Goal: Task Accomplishment & Management: Manage account settings

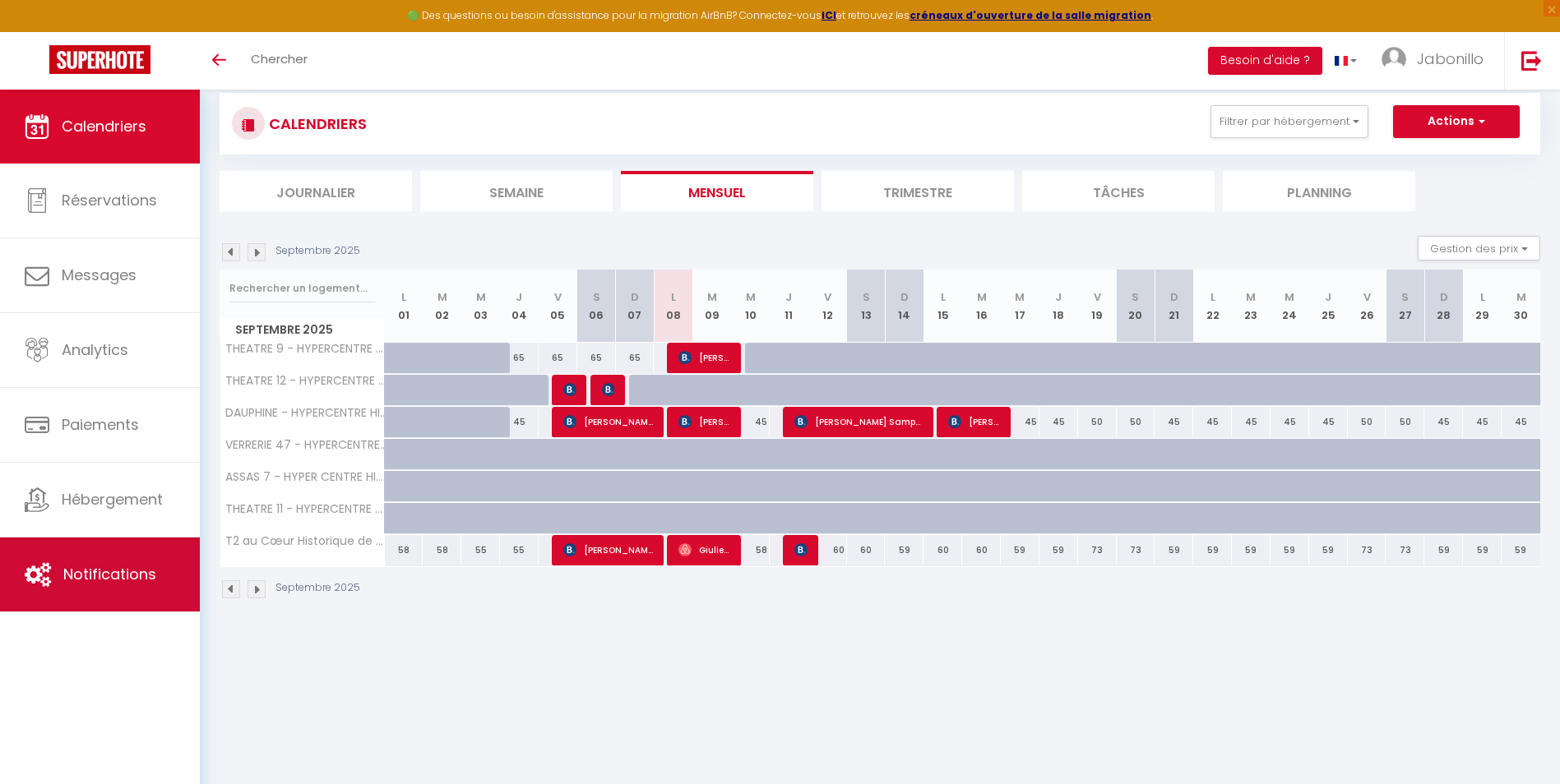
scroll to position [32, 0]
click at [117, 572] on span "Notifications" at bounding box center [110, 573] width 93 height 20
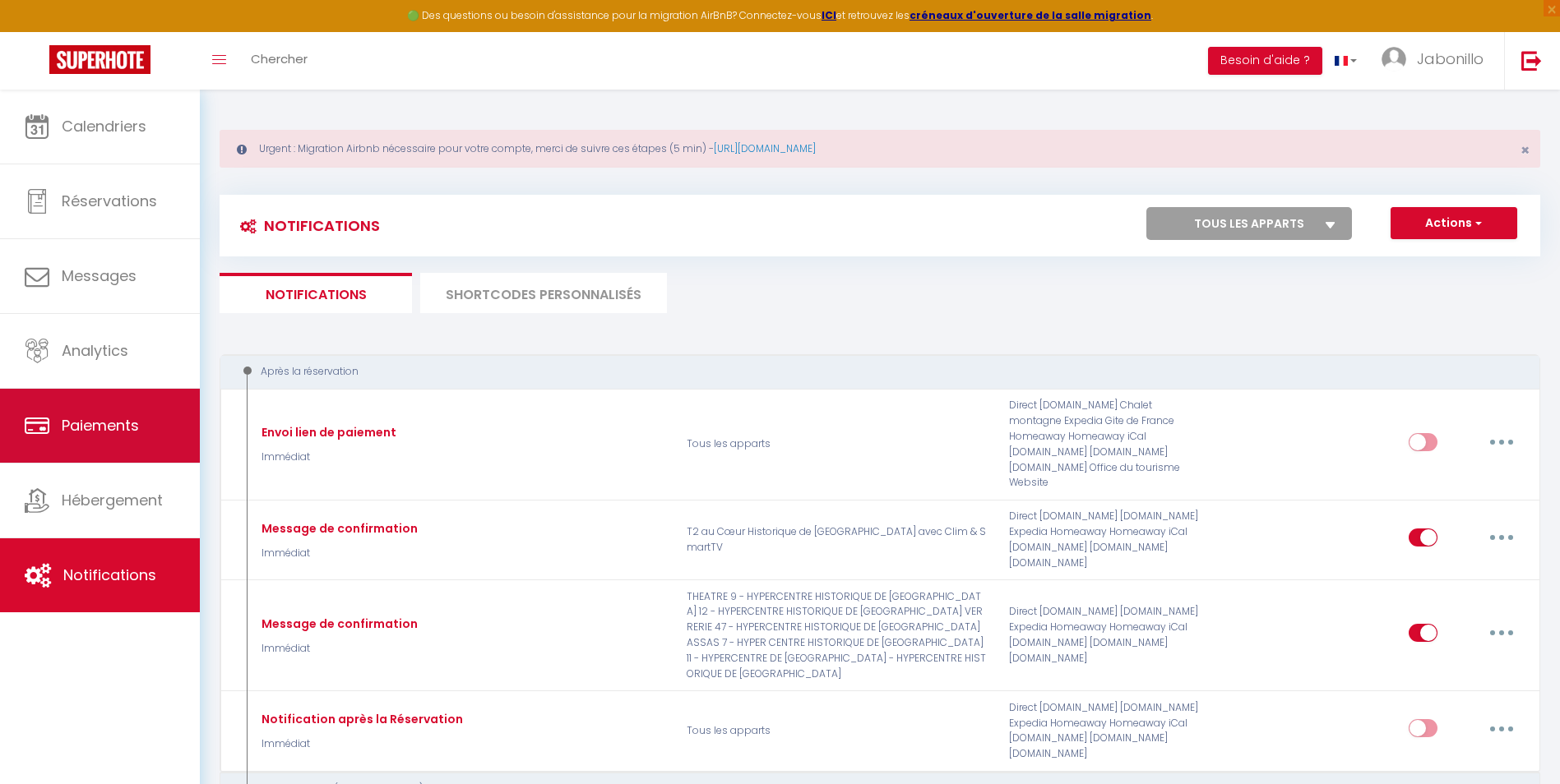
select select
checkbox input "false"
select select
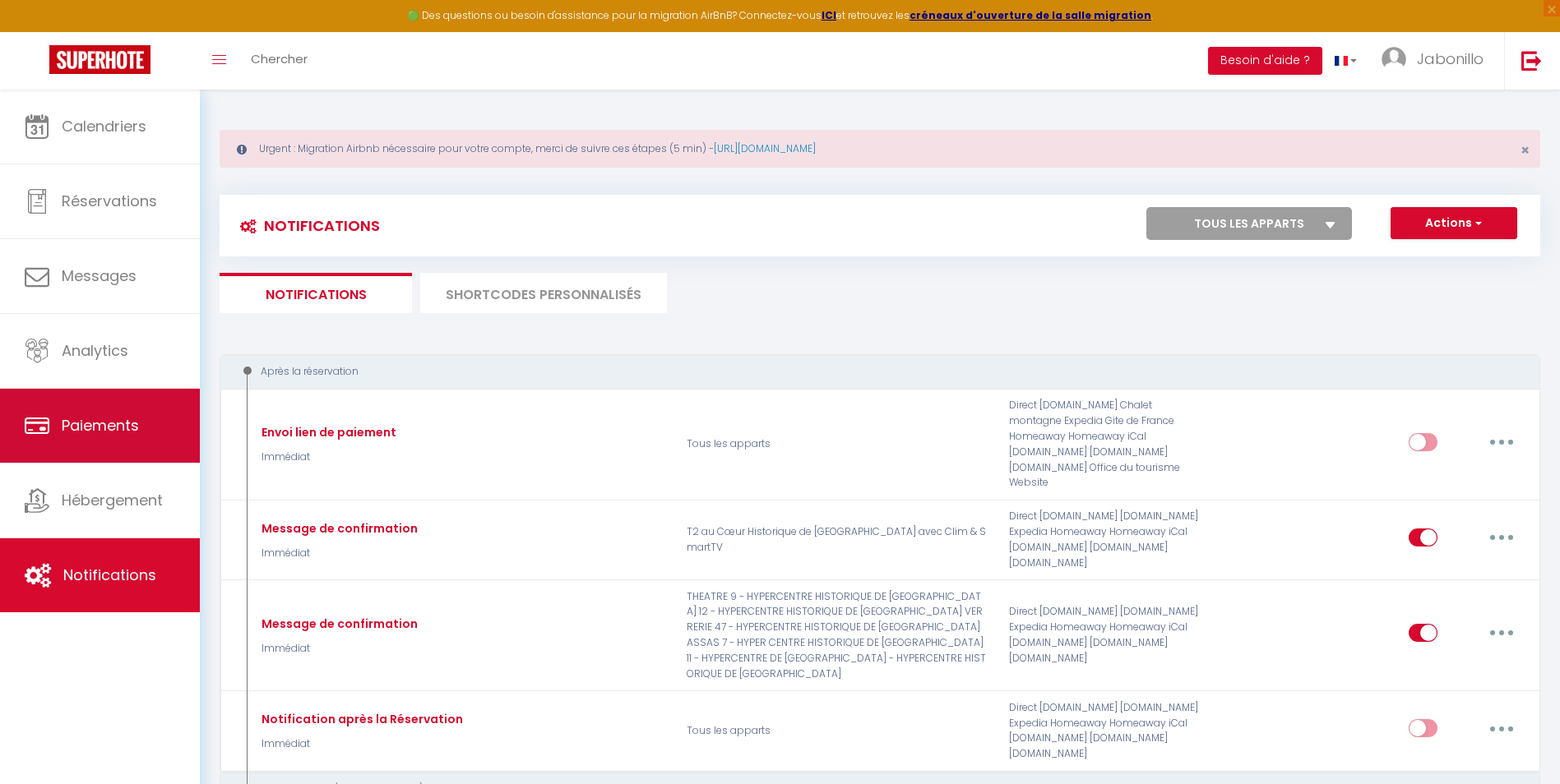
checkbox input "false"
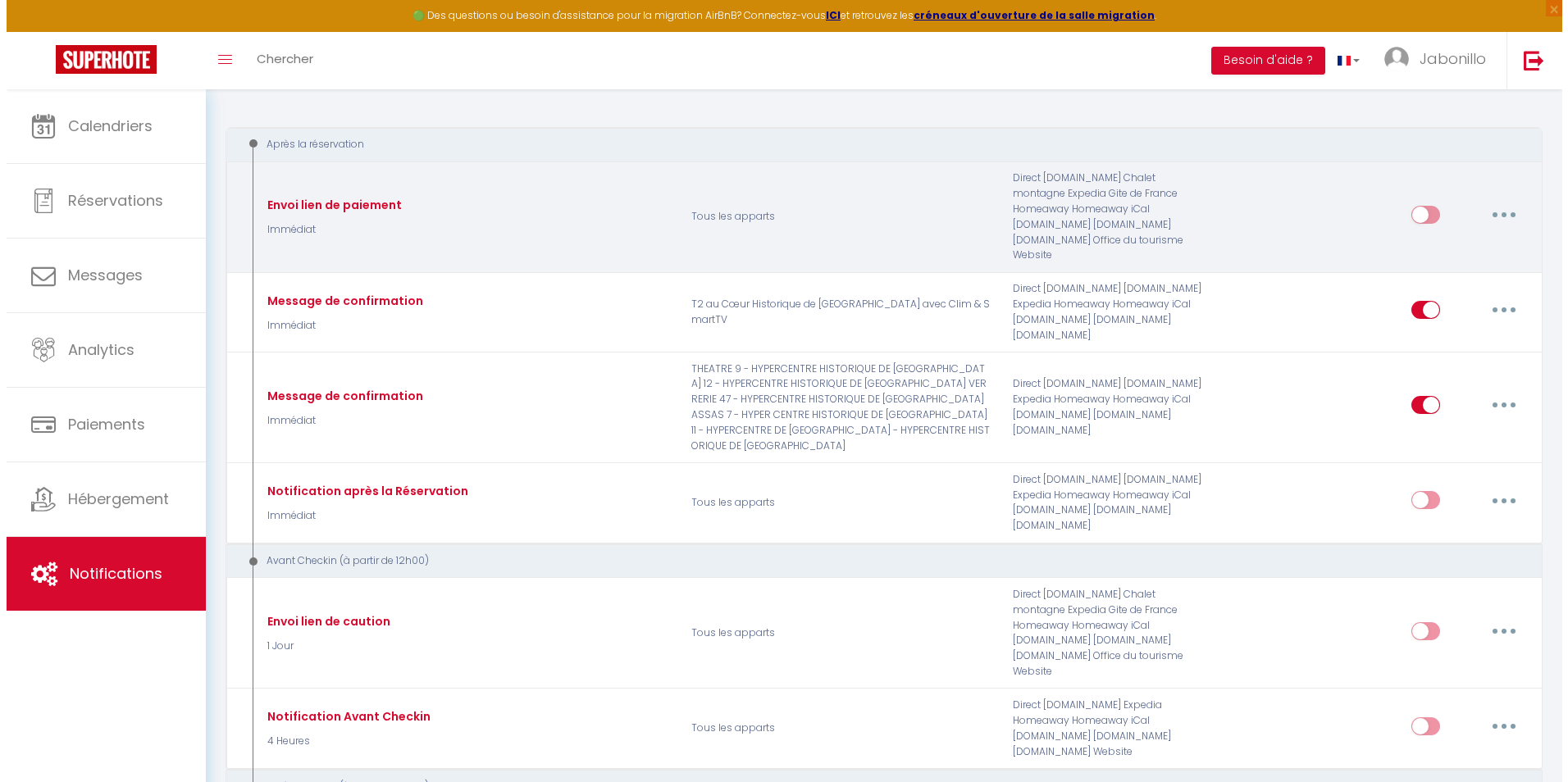
scroll to position [246, 0]
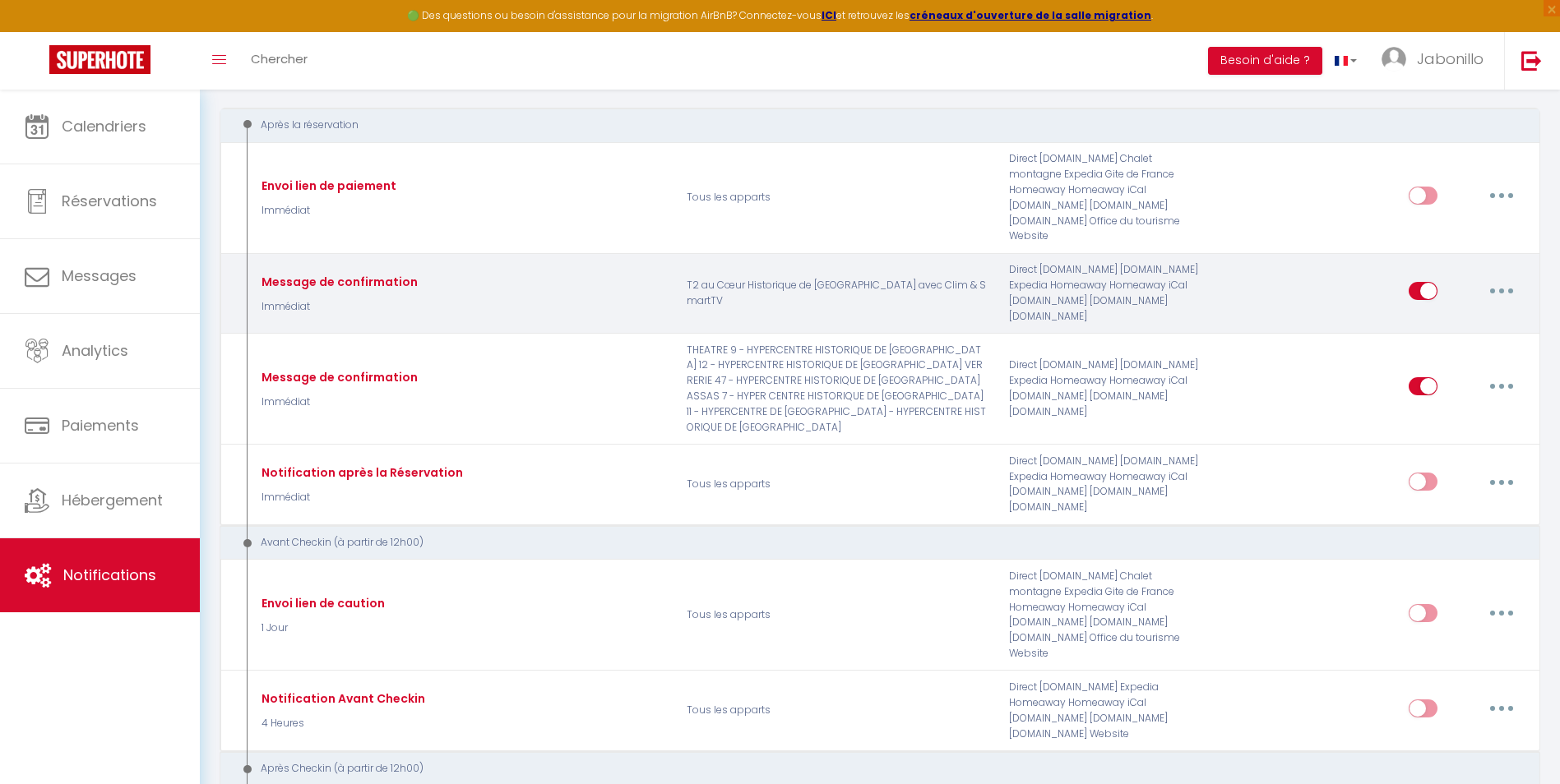
click at [1510, 280] on button "button" at bounding box center [1501, 290] width 46 height 26
click at [1443, 314] on link "Editer" at bounding box center [1458, 328] width 121 height 28
type input "Message de confirmation"
select select "Immédiat"
select select "if_booking_is_paid"
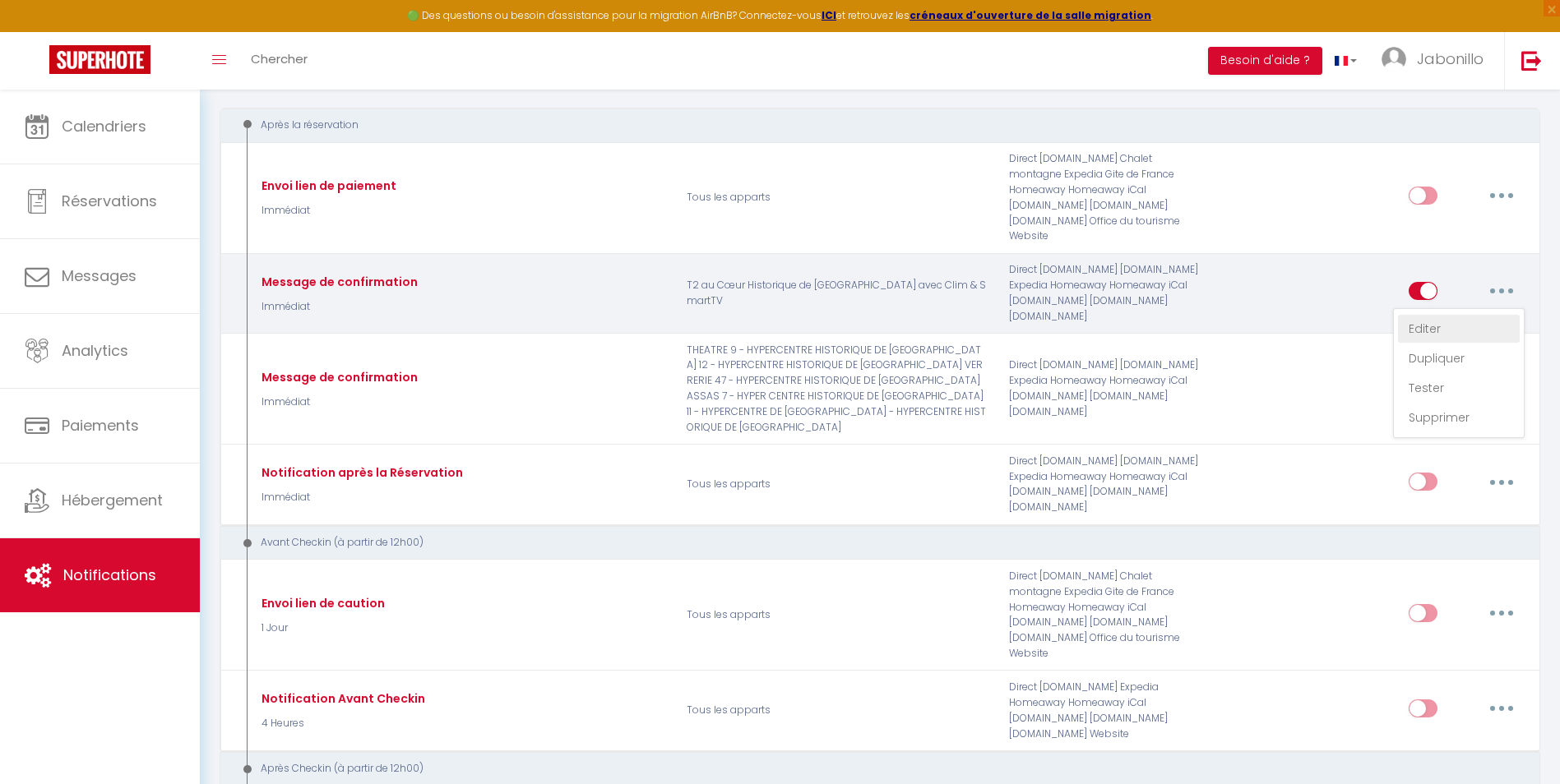
checkbox input "true"
checkbox input "false"
radio input "true"
type input "Message de confirmation"
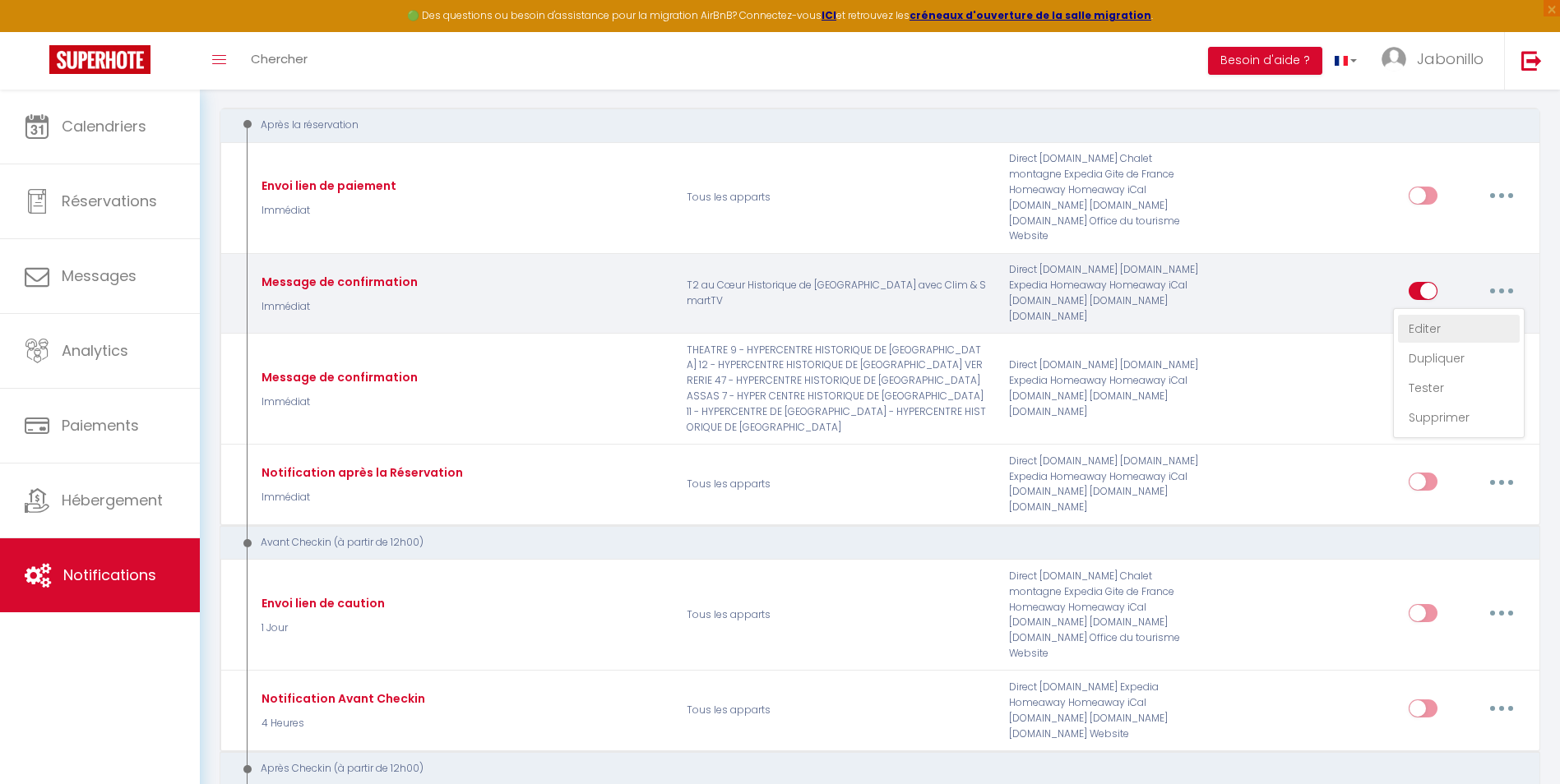
checkbox input "false"
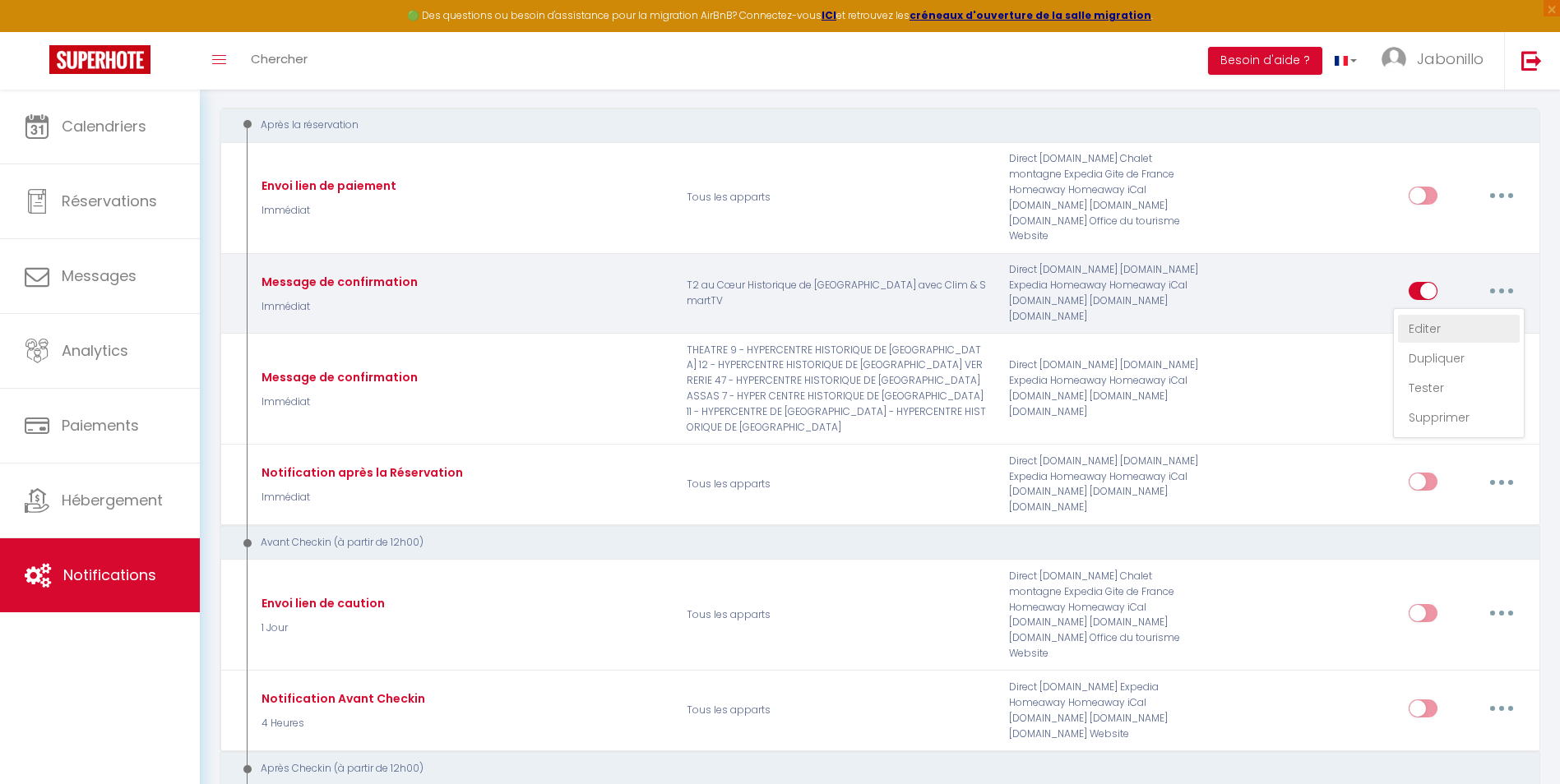
checkbox input "false"
checkbox input "true"
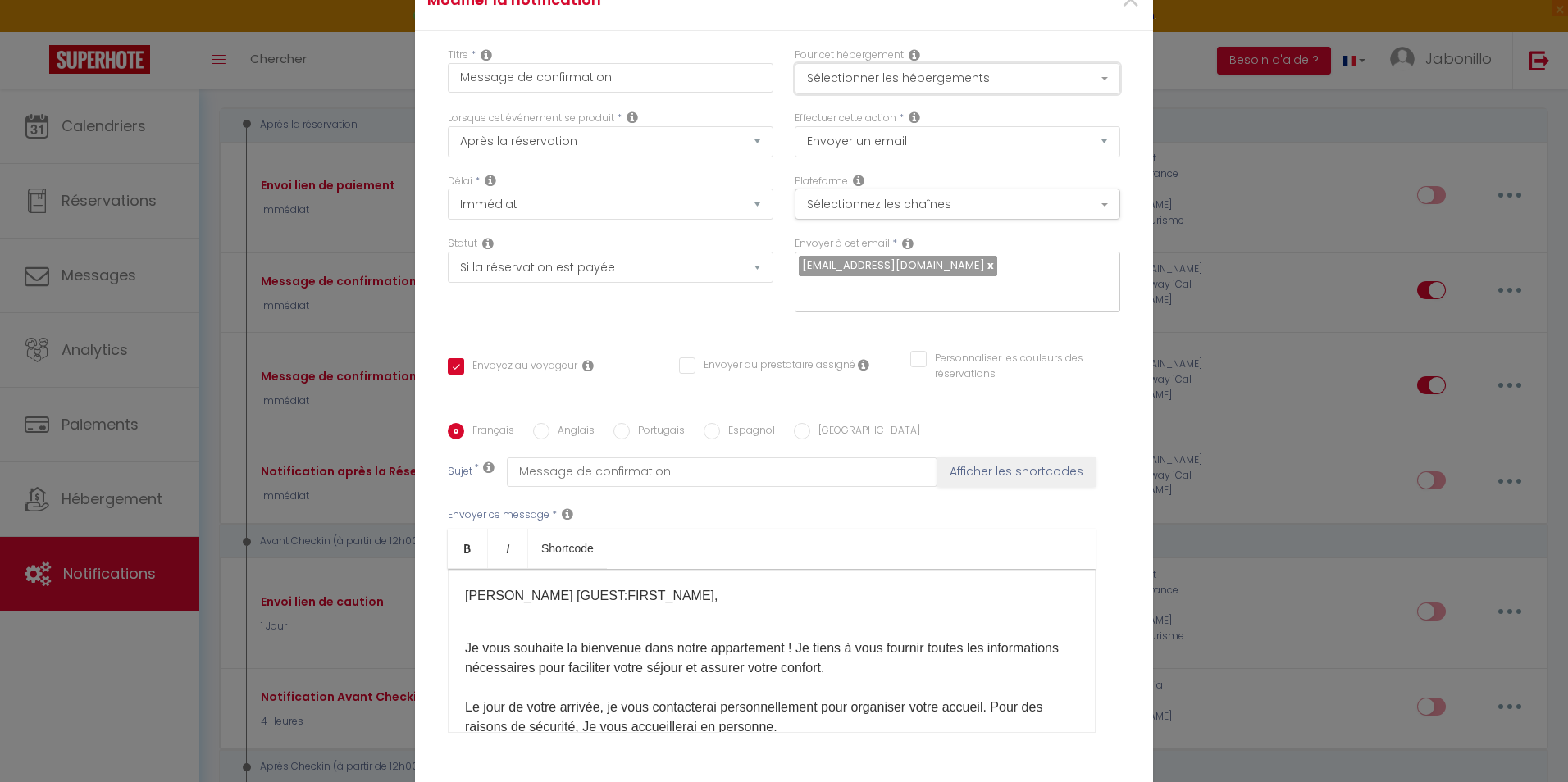
click at [958, 88] on button "Sélectionner les hébergements" at bounding box center [957, 78] width 325 height 31
click at [1120, 9] on span "×" at bounding box center [1130, 0] width 20 height 49
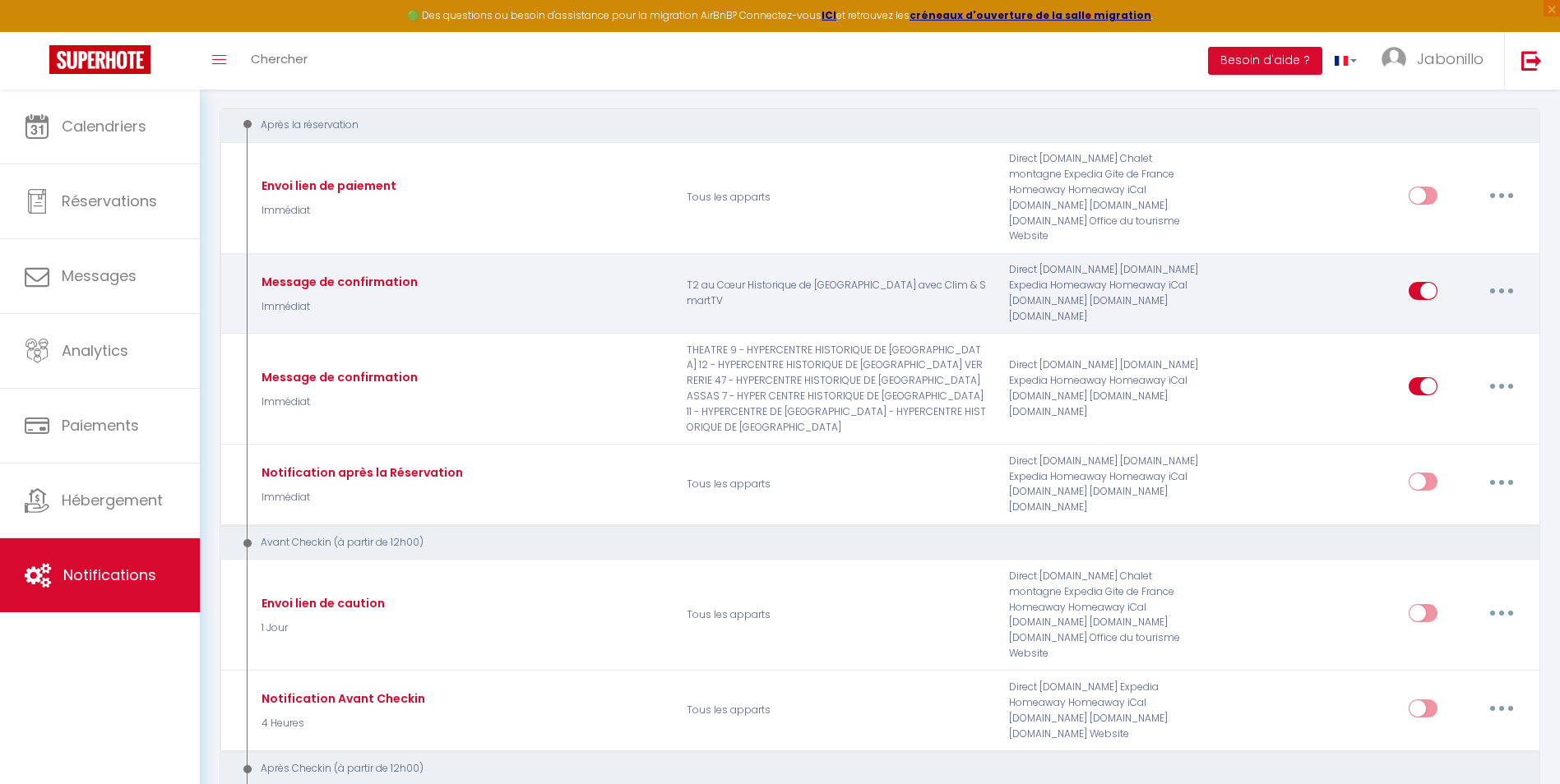
click at [1507, 278] on button "button" at bounding box center [1501, 290] width 46 height 26
click at [1438, 314] on link "Editer" at bounding box center [1458, 328] width 121 height 28
checkbox input "true"
checkbox input "false"
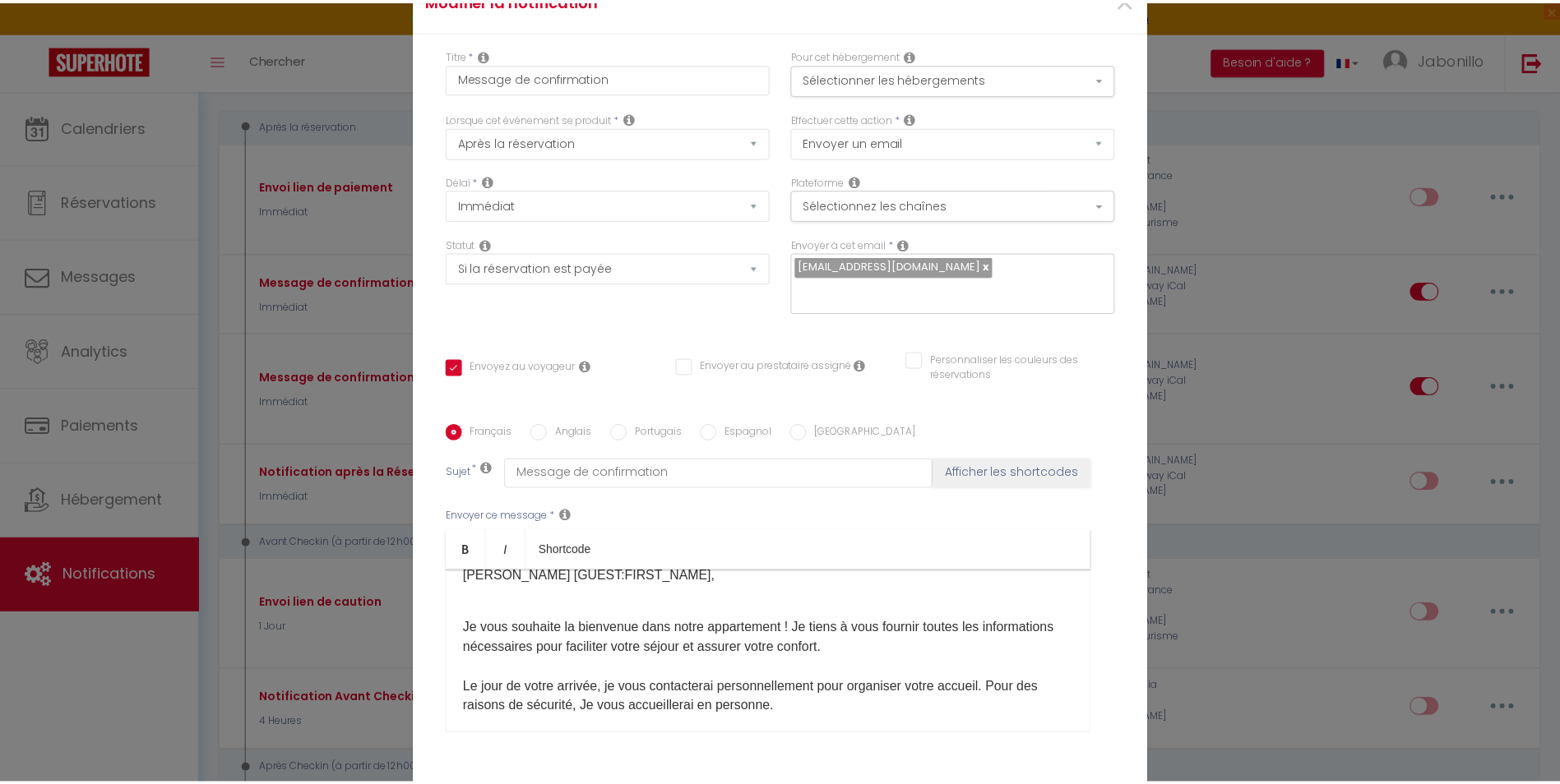
scroll to position [0, 0]
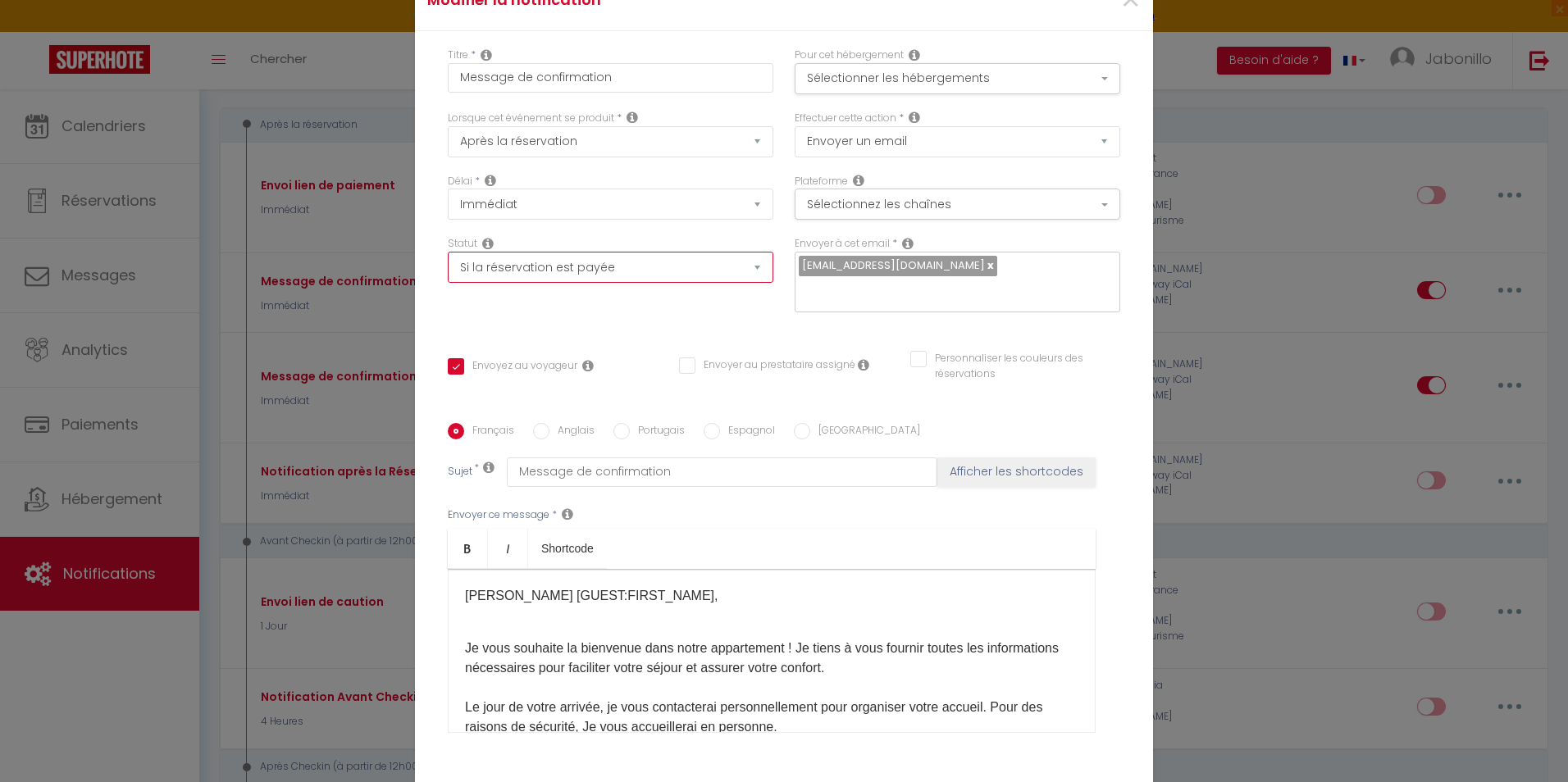
click at [638, 280] on select "Aucun Si la réservation est payée Si réservation non payée Si la caution a été …" at bounding box center [611, 267] width 325 height 31
click at [823, 316] on div "Envoyer à cet email * direction@bee-host.fr" at bounding box center [957, 283] width 347 height 93
click at [906, 156] on select "Envoyer un email Envoyer un SMS Envoyer une notification push" at bounding box center [957, 141] width 325 height 31
click at [843, 312] on div "Envoyer à cet email * direction@bee-host.fr" at bounding box center [957, 283] width 347 height 93
click at [948, 220] on button "Sélectionnez les chaînes" at bounding box center [957, 204] width 325 height 31
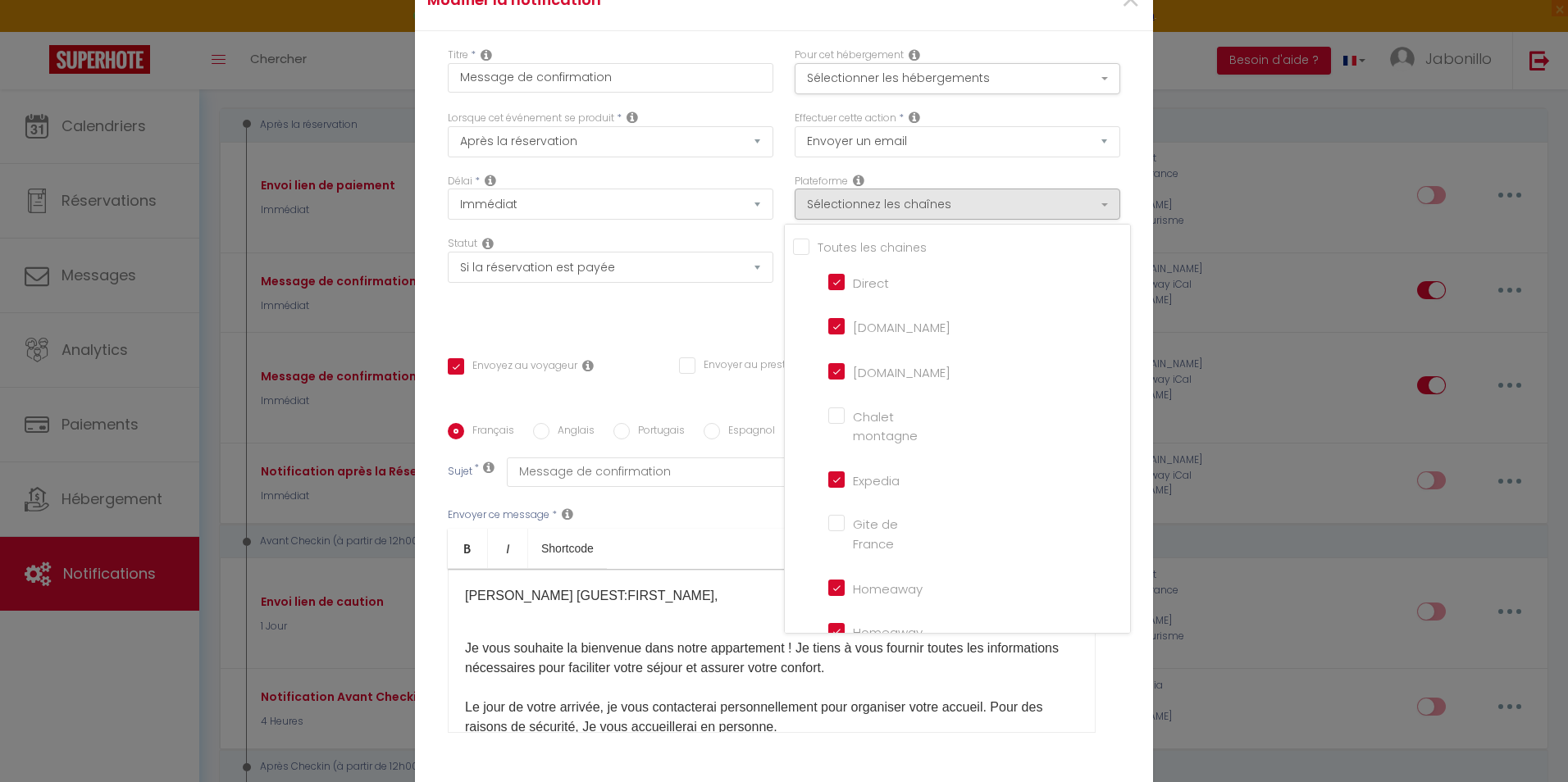
click at [1133, 170] on div "Titre * Message de confirmation Pour cet hébergement Sélectionner les hébergeme…" at bounding box center [784, 423] width 738 height 785
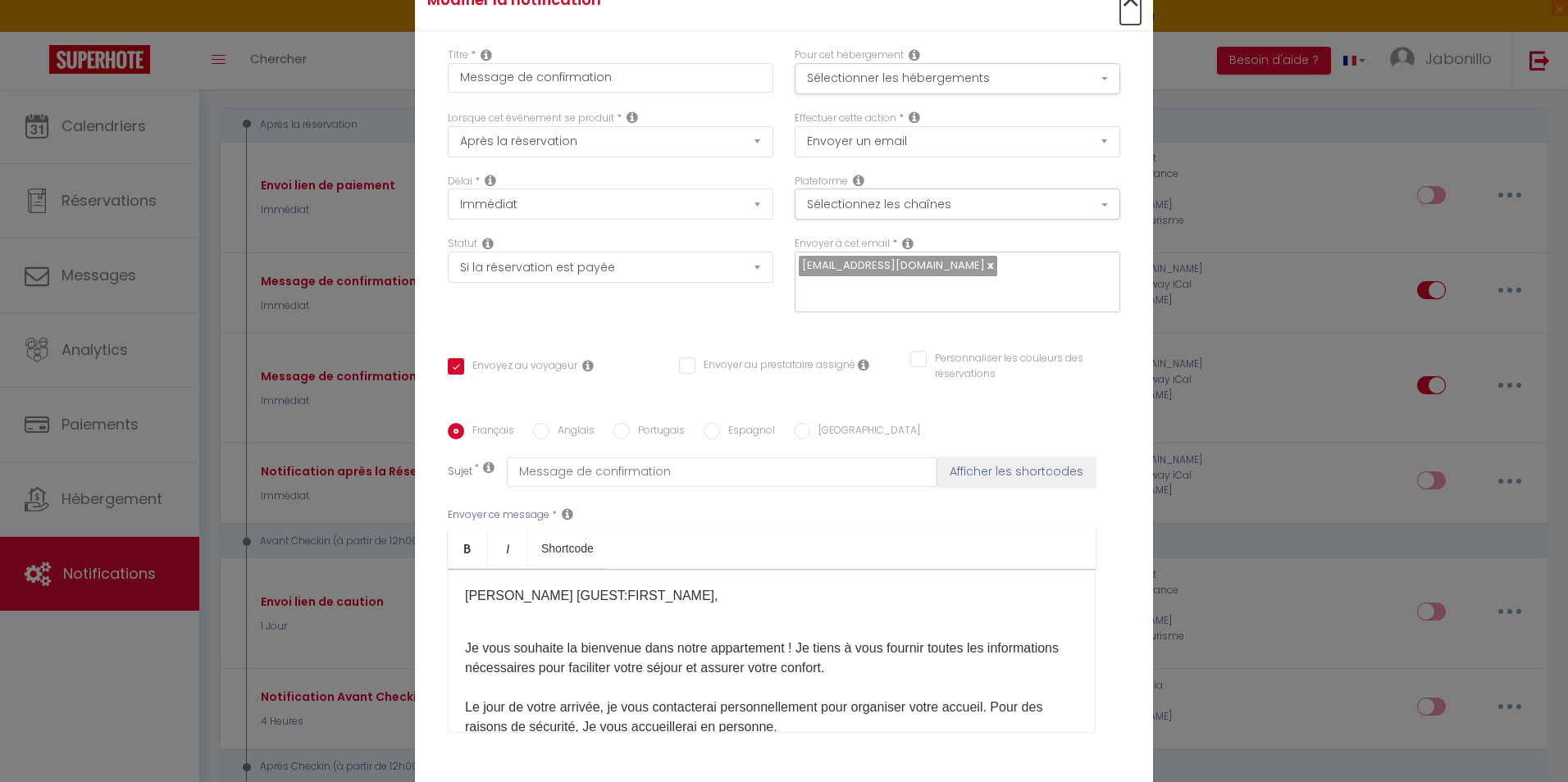
click at [1120, 17] on span "×" at bounding box center [1130, 0] width 20 height 49
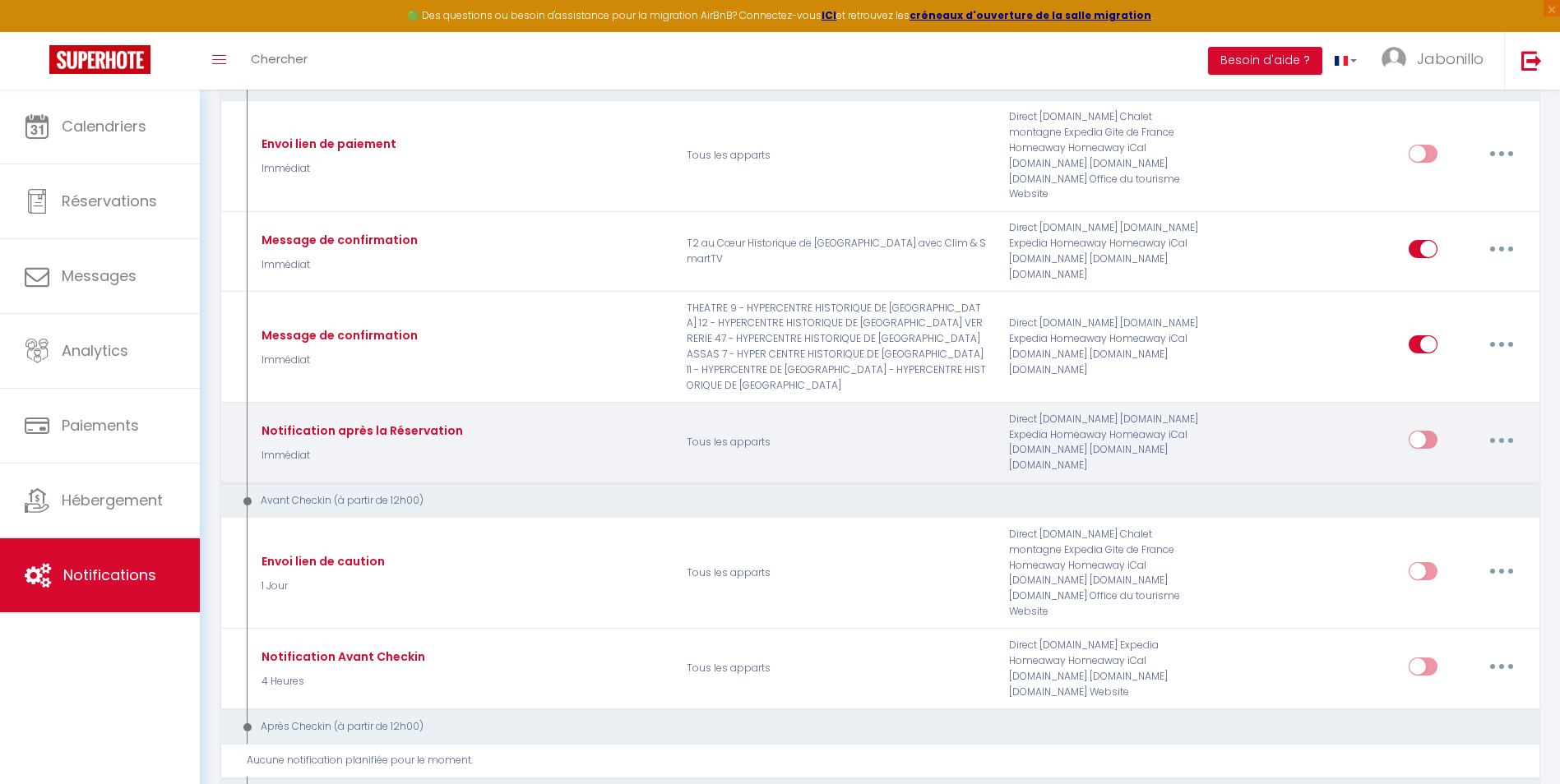
scroll to position [329, 0]
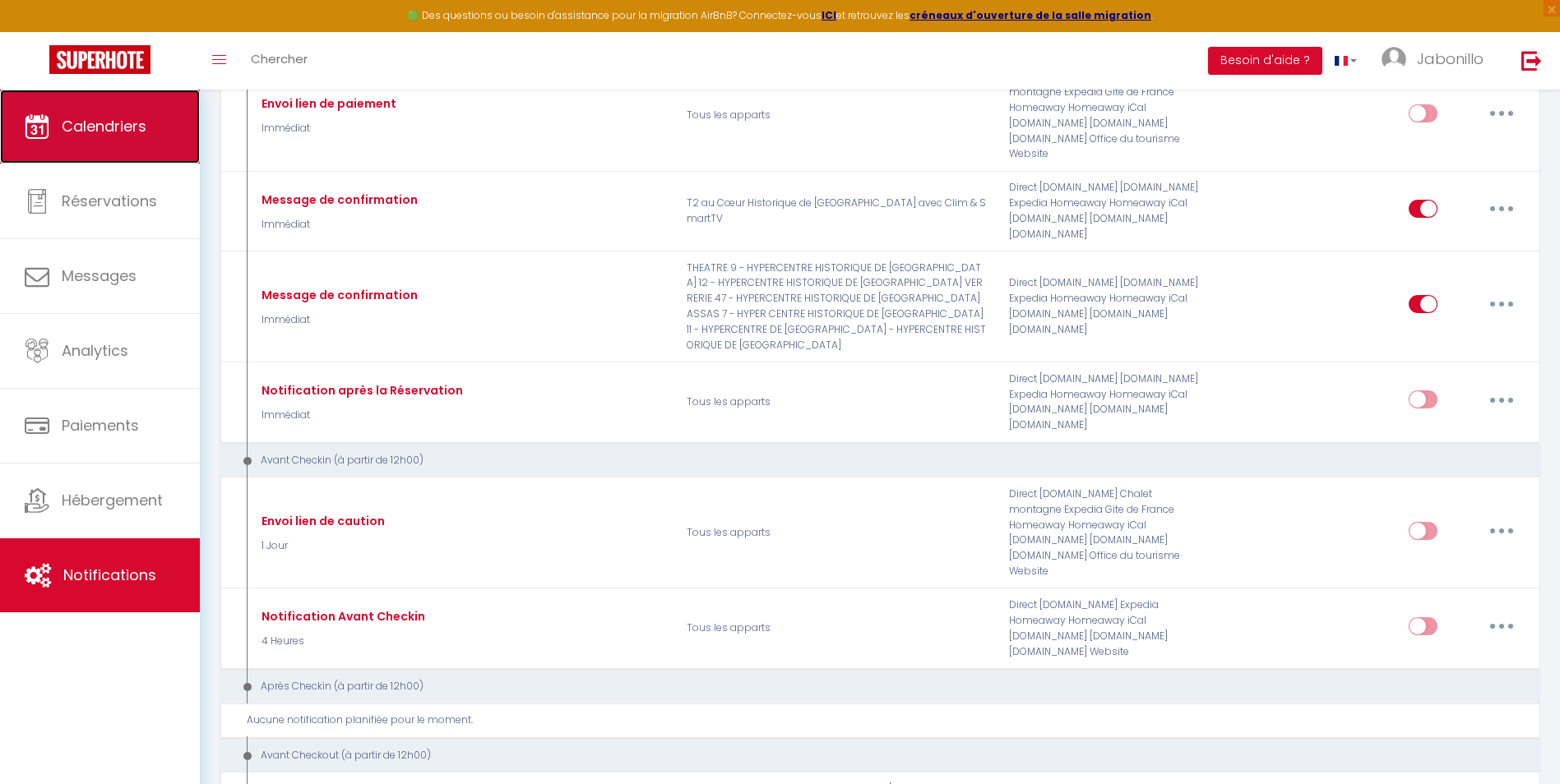
click at [83, 131] on span "Calendriers" at bounding box center [104, 125] width 84 height 20
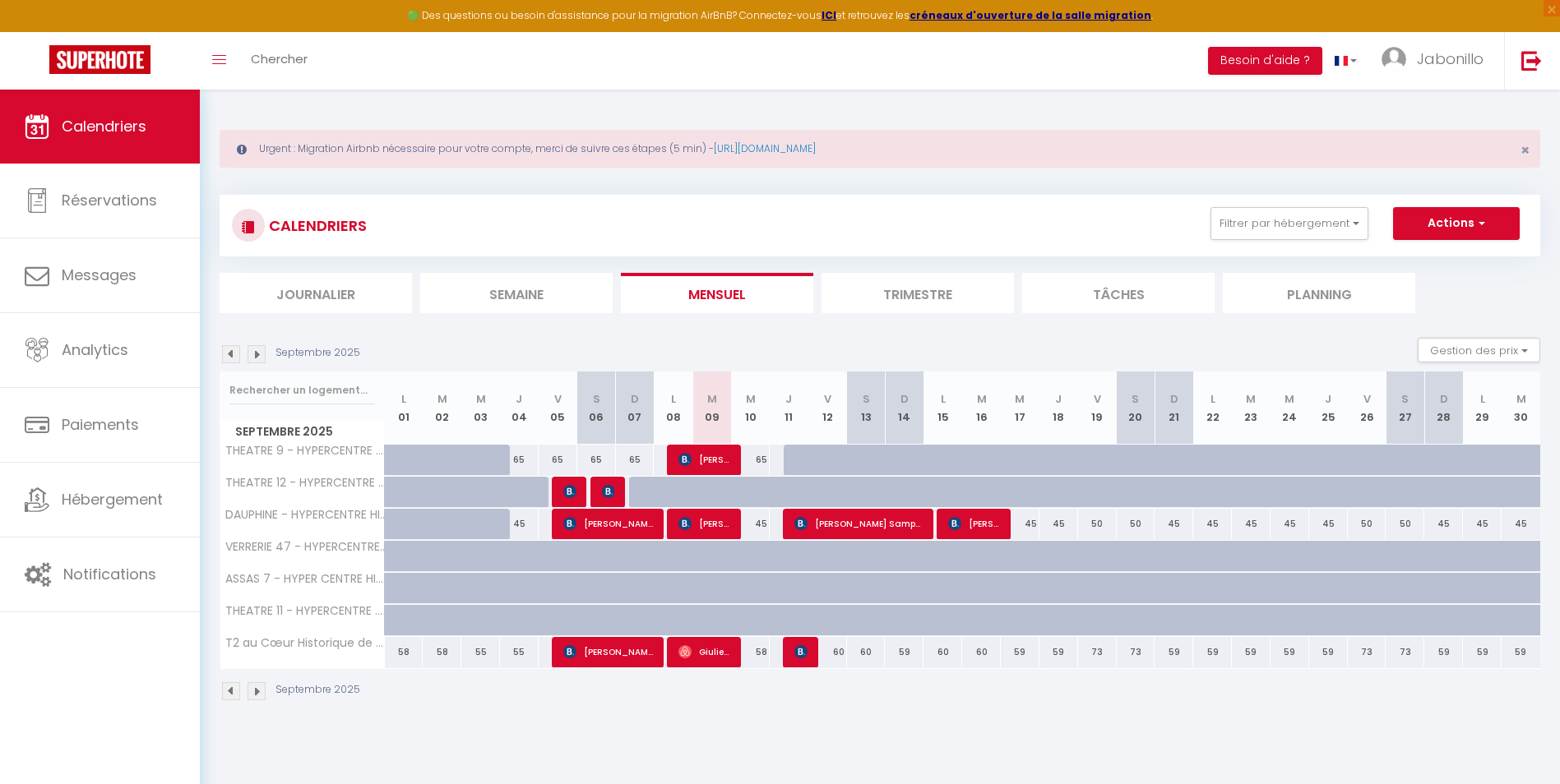
click at [759, 466] on div "65" at bounding box center [750, 459] width 39 height 30
type input "65"
type input "Mer 10 Septembre 2025"
type input "Jeu 11 Septembre 2025"
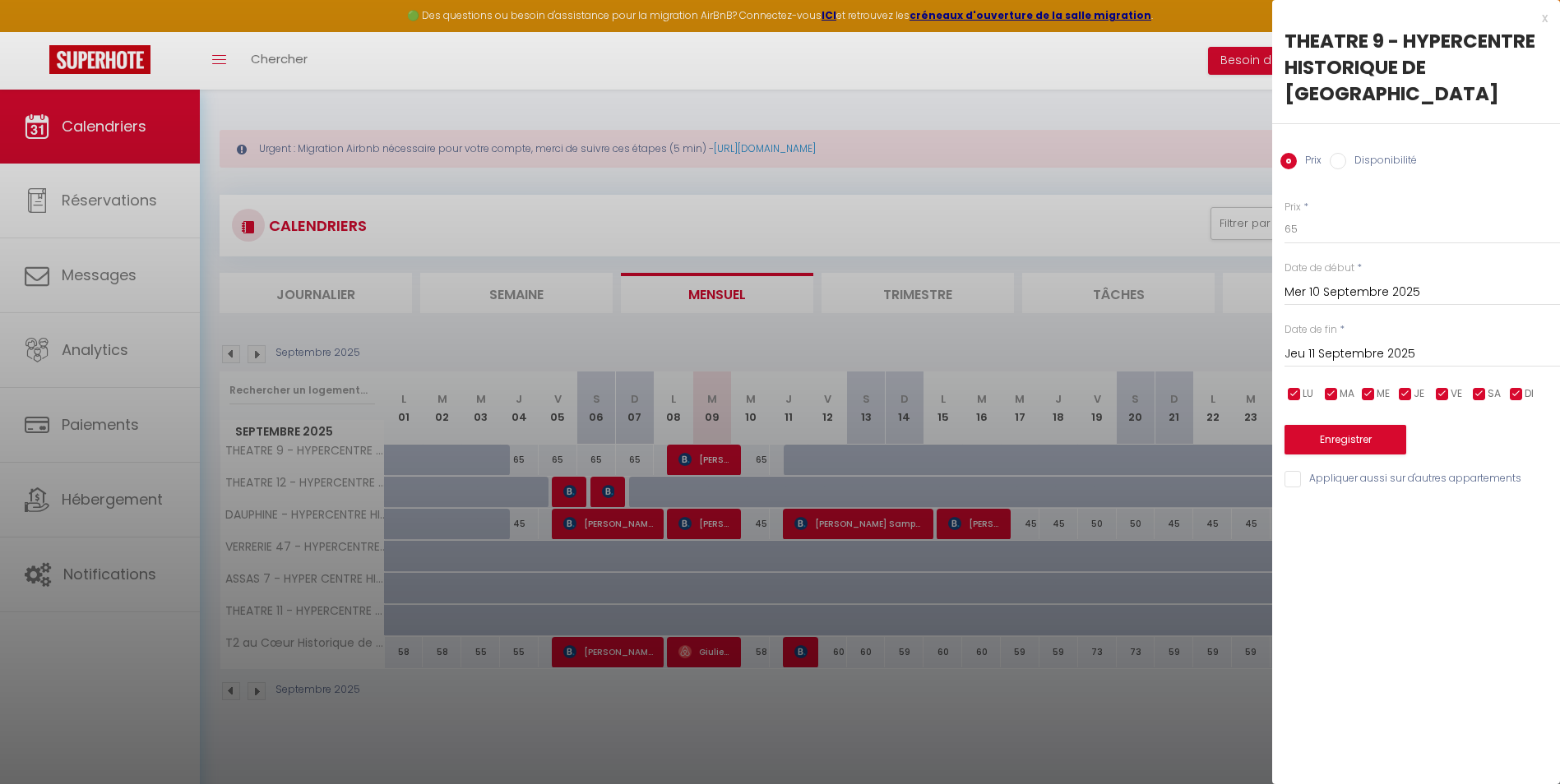
click at [1339, 153] on input "Disponibilité" at bounding box center [1338, 161] width 17 height 16
radio input "true"
radio input "false"
drag, startPoint x: 1343, startPoint y: 199, endPoint x: 1343, endPoint y: 208, distance: 9.0
click at [1343, 214] on select "Disponible Indisponible" at bounding box center [1422, 230] width 276 height 31
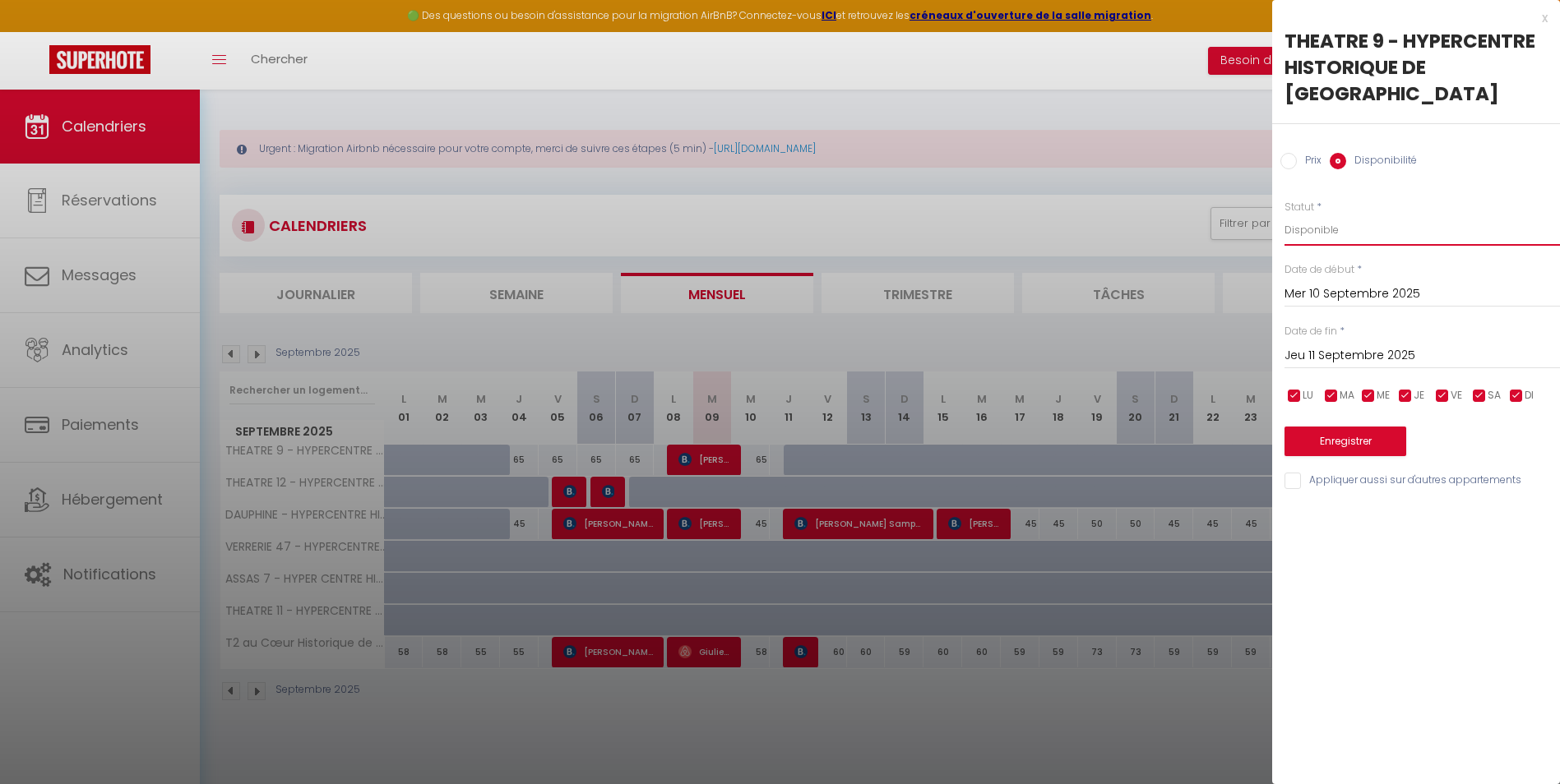
select select "0"
click at [1284, 214] on select "Disponible Indisponible" at bounding box center [1422, 230] width 276 height 31
click at [1319, 434] on div "Prix * 65 Statut * Disponible Indisponible Date de début * Mer 10 Septembre 202…" at bounding box center [1416, 336] width 287 height 312
click at [1323, 427] on button "Enregistrer" at bounding box center [1344, 441] width 121 height 29
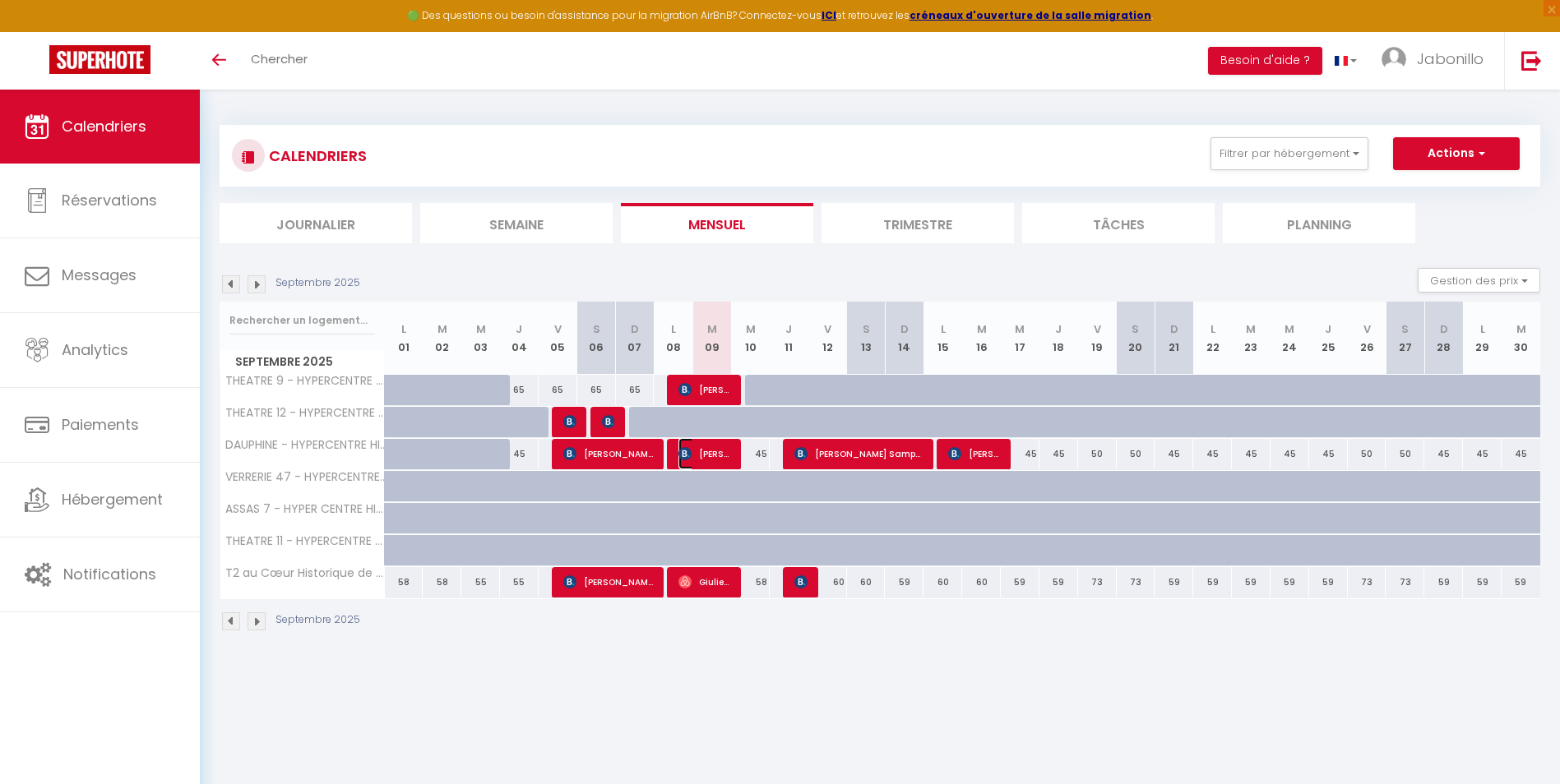
click at [718, 454] on span "[PERSON_NAME]" at bounding box center [704, 454] width 51 height 31
select select "OK"
select select "KO"
select select "0"
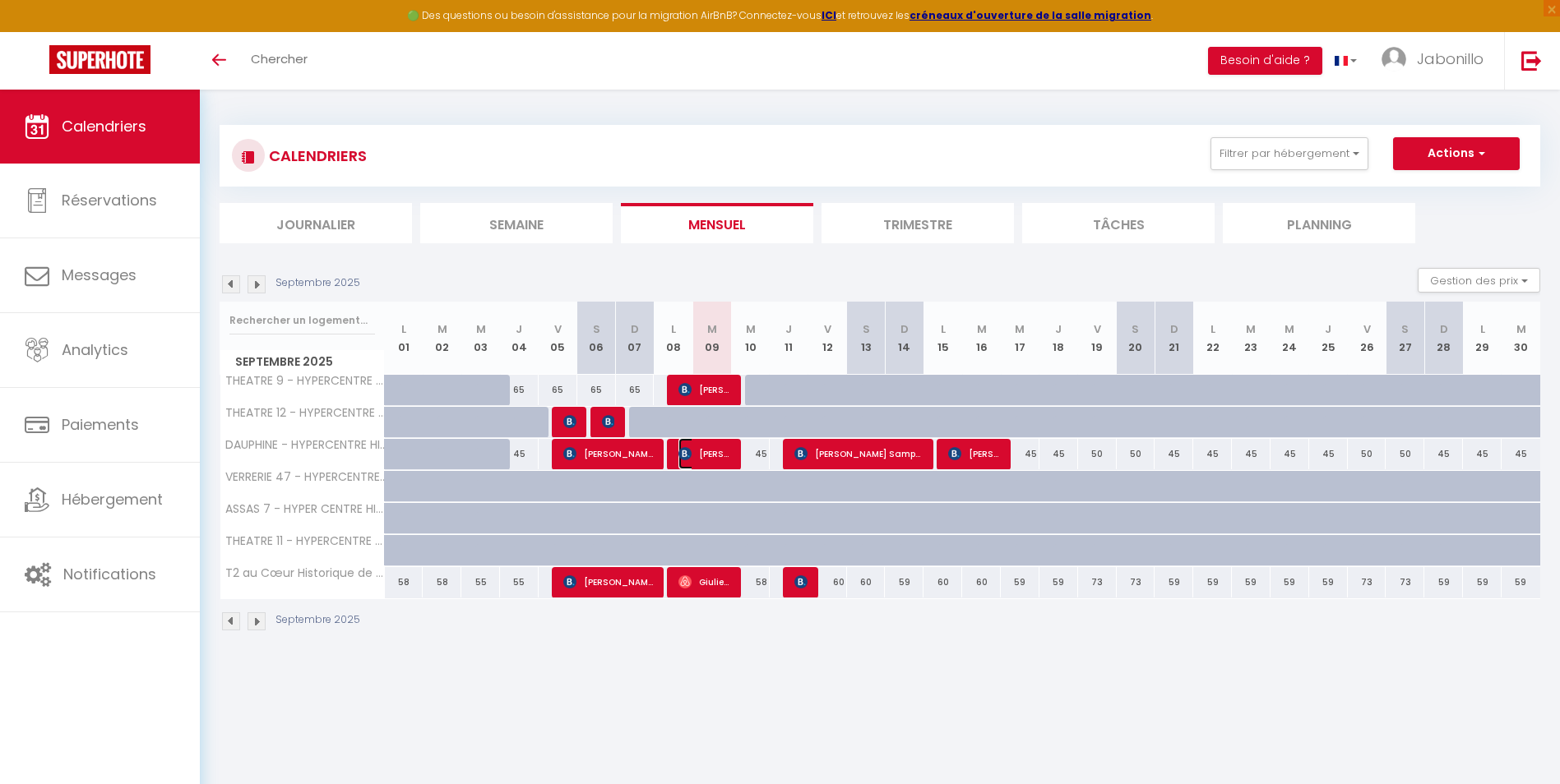
select select "1"
select select
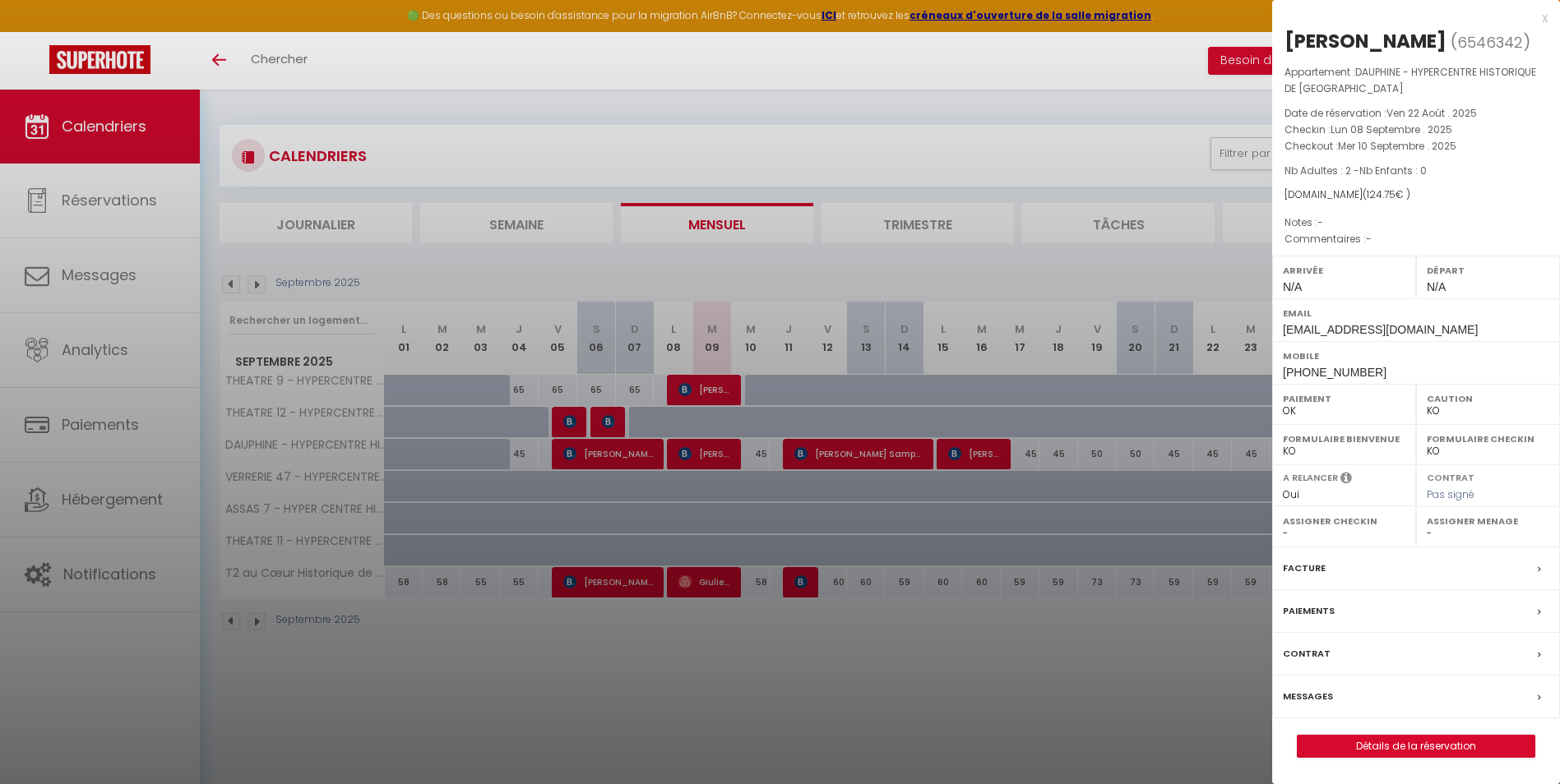
click at [1541, 15] on div "x" at bounding box center [1411, 17] width 276 height 19
